Goal: Transaction & Acquisition: Purchase product/service

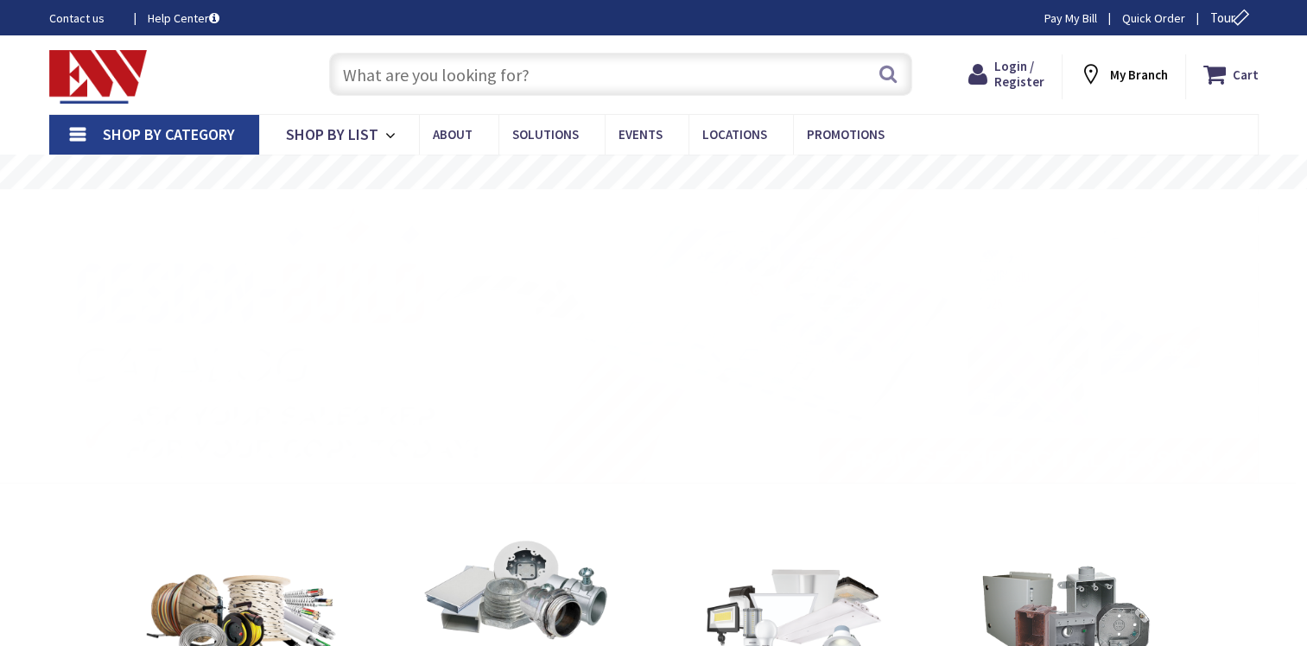
click at [441, 78] on input "text" at bounding box center [620, 74] width 583 height 43
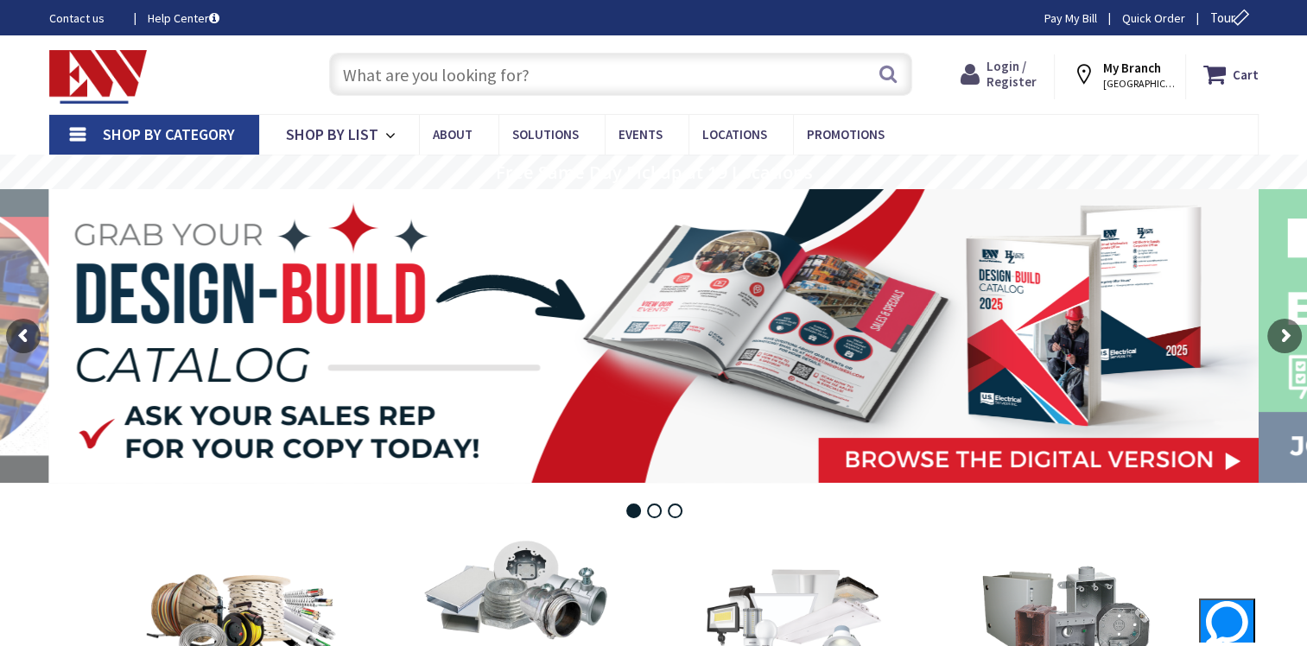
click at [1009, 78] on span "Login / Register" at bounding box center [1011, 74] width 50 height 32
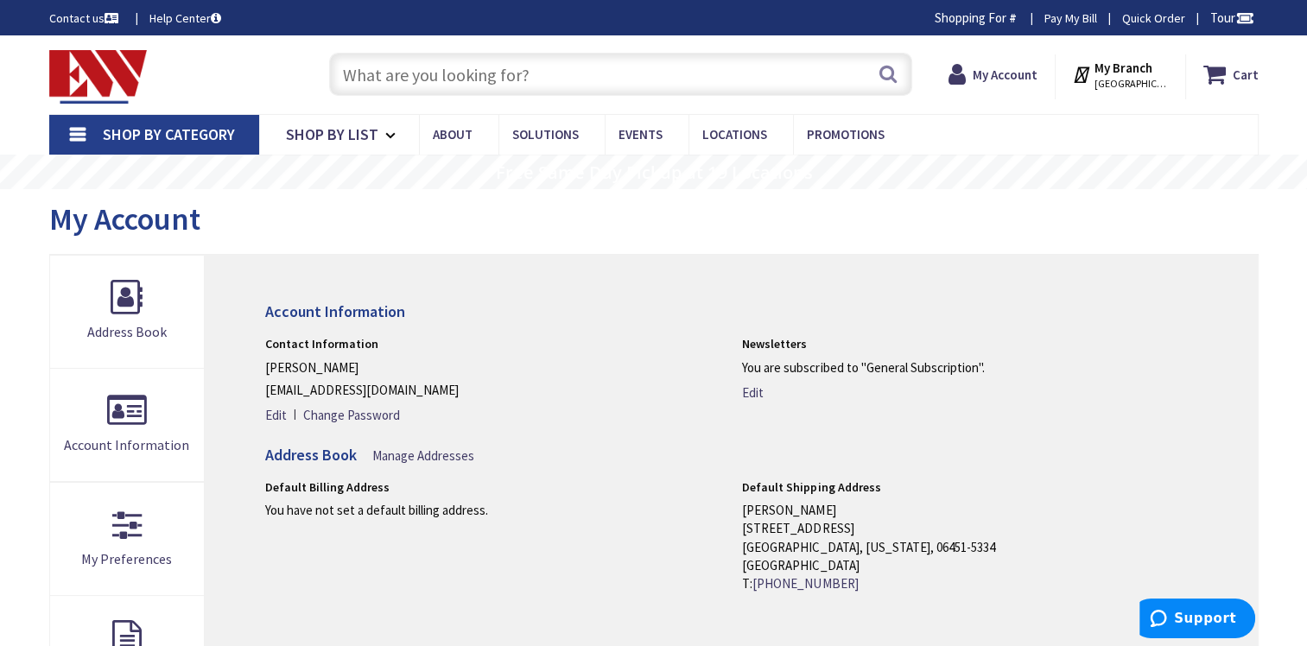
click at [443, 81] on input "text" at bounding box center [620, 74] width 583 height 43
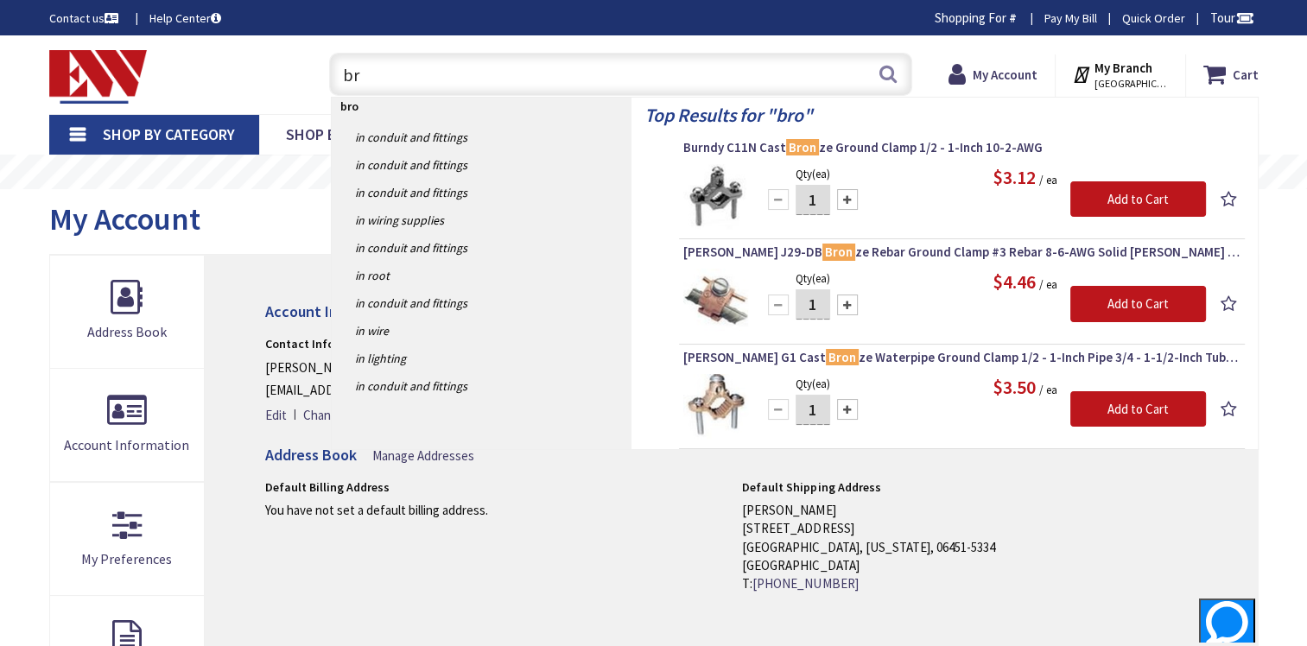
type input "b"
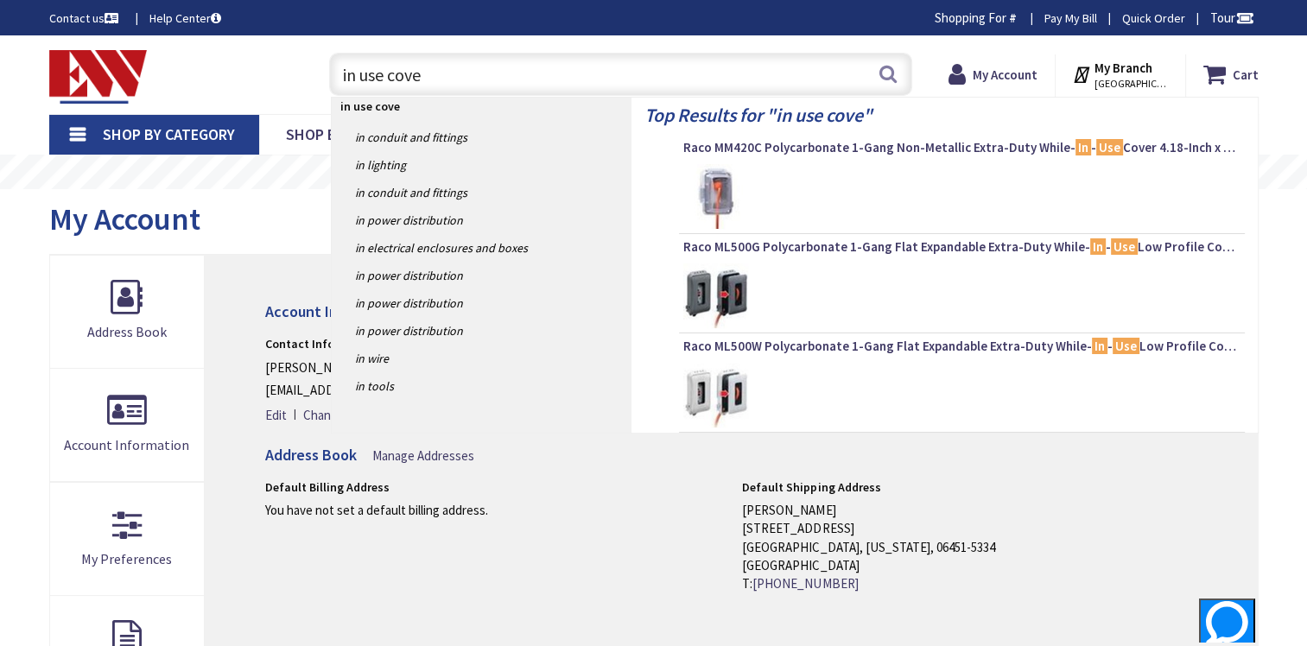
type input "in use cover"
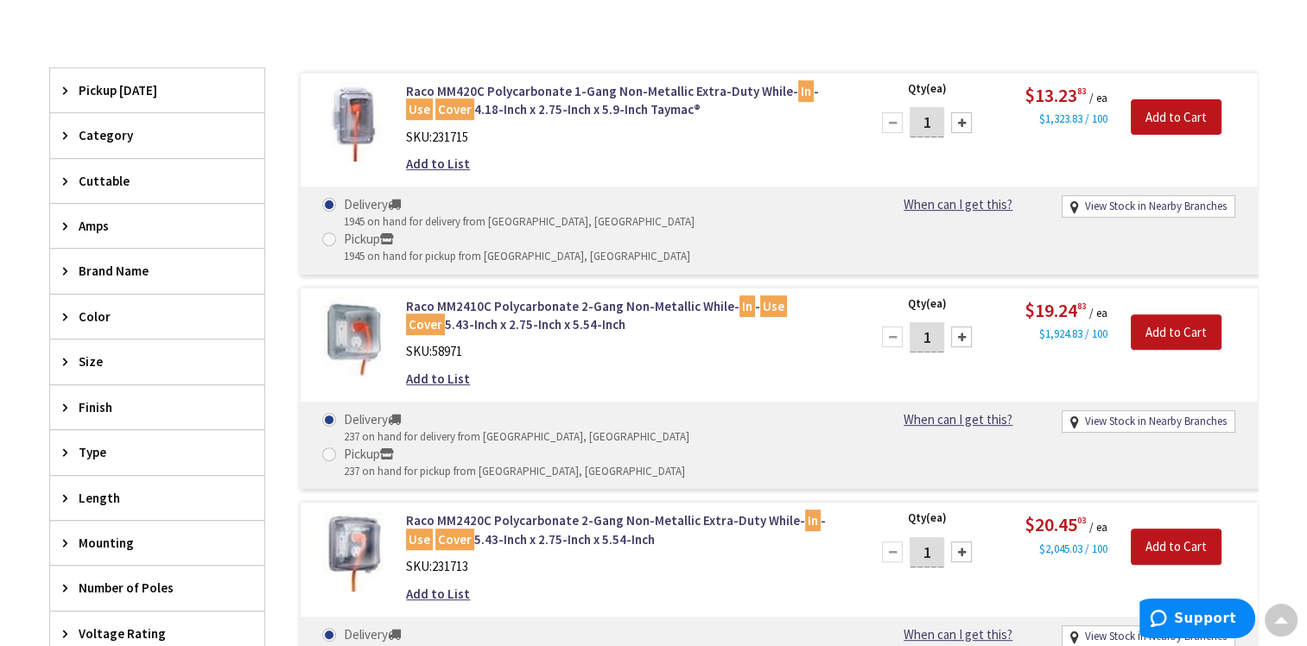
scroll to position [432, 0]
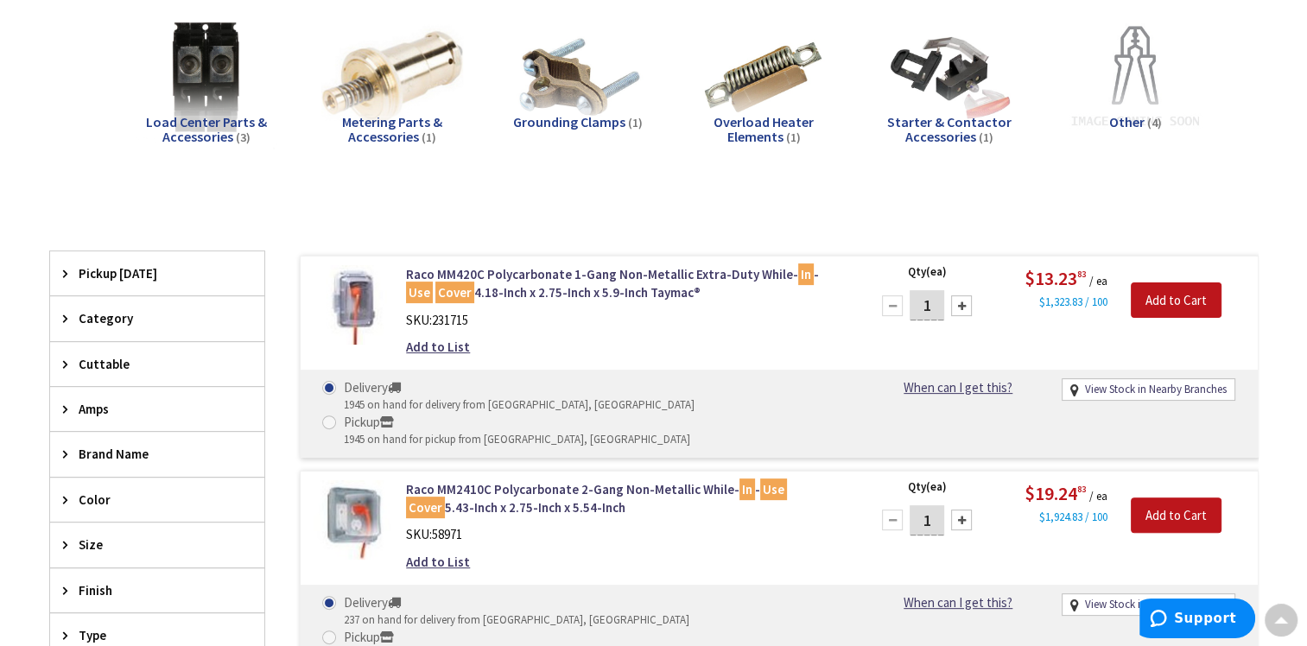
click at [133, 502] on span "Color" at bounding box center [149, 500] width 141 height 18
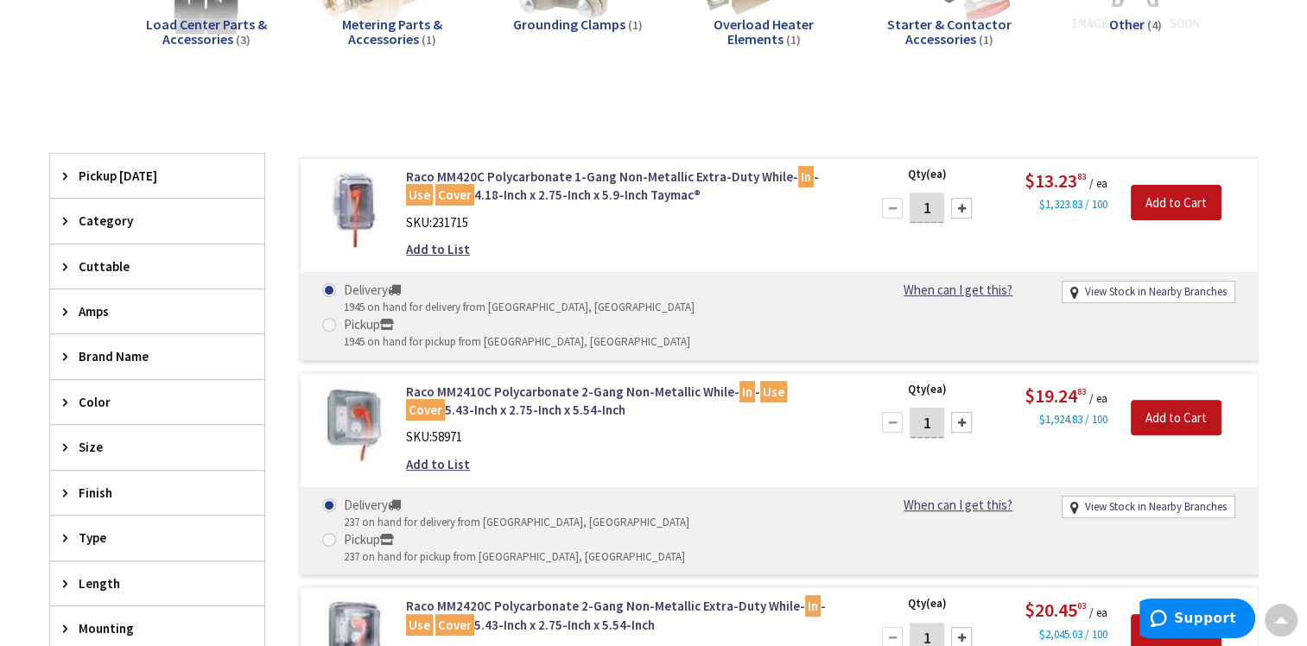
scroll to position [605, 0]
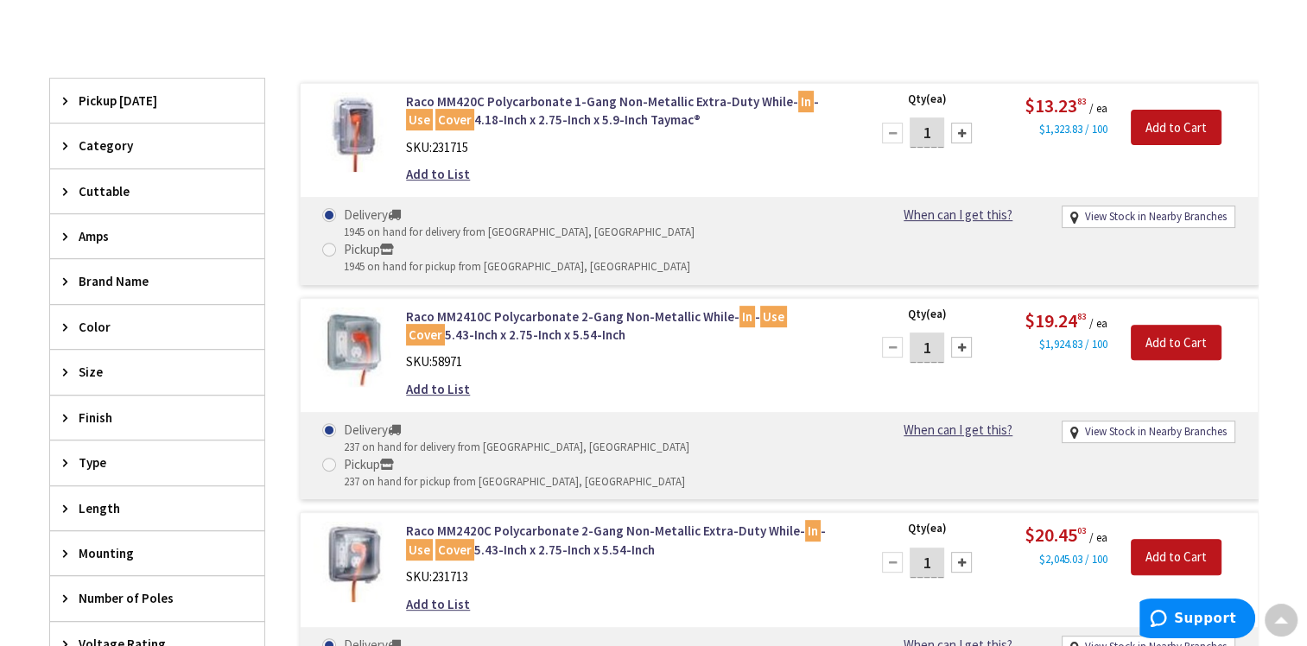
click at [83, 326] on span "Color" at bounding box center [149, 327] width 141 height 18
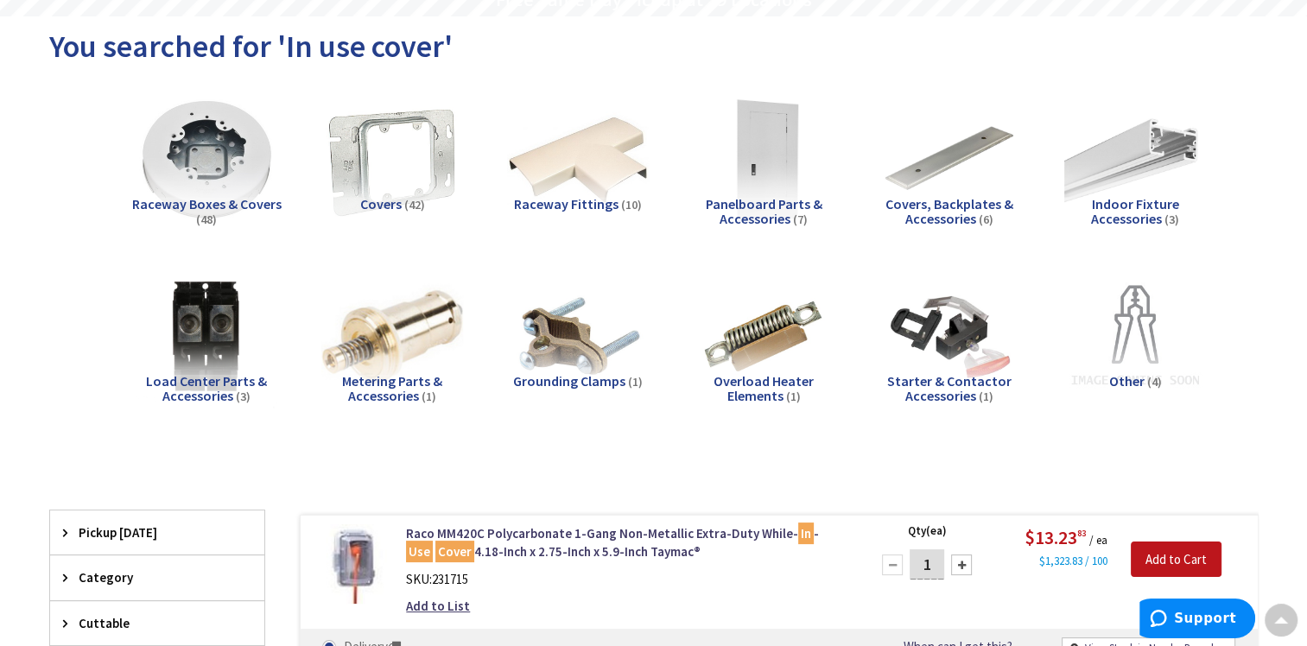
scroll to position [173, 0]
